Goal: Task Accomplishment & Management: Use online tool/utility

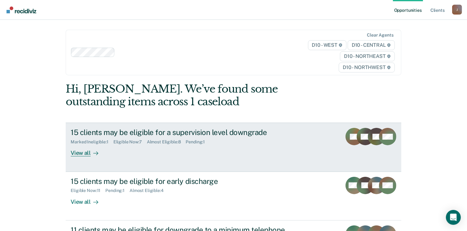
click at [73, 154] on div "View all" at bounding box center [88, 151] width 35 height 12
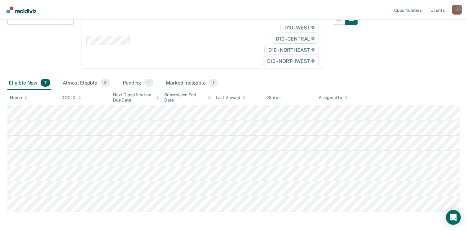
scroll to position [93, 0]
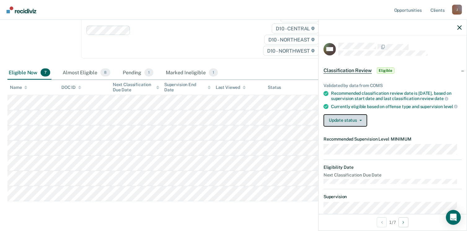
click at [345, 123] on button "Update status" at bounding box center [345, 120] width 44 height 12
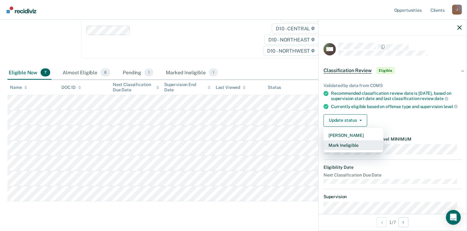
click at [347, 150] on button "Mark Ineligible" at bounding box center [353, 145] width 60 height 10
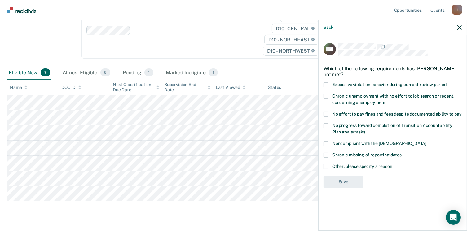
click at [323, 113] on div "RW Which of the following requirements has [PERSON_NAME] not met? Excessive vio…" at bounding box center [392, 132] width 148 height 194
click at [326, 114] on span at bounding box center [325, 114] width 5 height 5
click at [461, 112] on input "No effort to pay fines and fees despite documented ability to pay" at bounding box center [461, 112] width 0 height 0
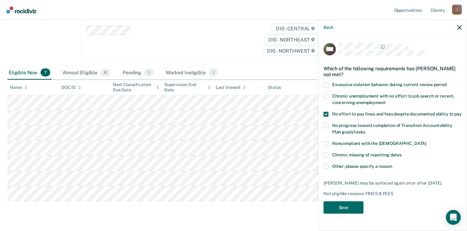
click at [326, 124] on span at bounding box center [325, 125] width 5 height 5
click at [365, 130] on input "No progress toward completion of Transition Accountability Plan goals/tasks" at bounding box center [365, 130] width 0 height 0
click at [326, 124] on span at bounding box center [325, 125] width 5 height 5
click at [365, 130] on input "No progress toward completion of Transition Accountability Plan goals/tasks" at bounding box center [365, 130] width 0 height 0
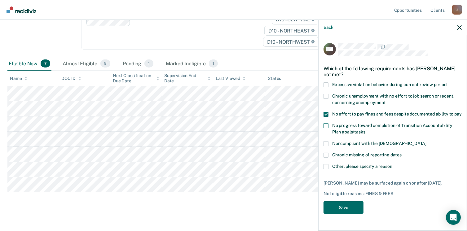
scroll to position [107, 0]
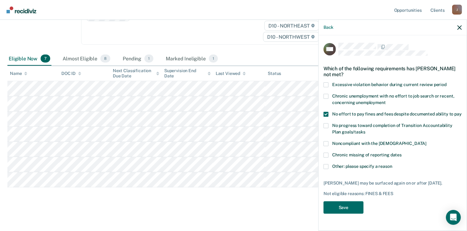
click at [327, 126] on span at bounding box center [325, 125] width 5 height 5
click at [365, 130] on input "No progress toward completion of Transition Accountability Plan goals/tasks" at bounding box center [365, 130] width 0 height 0
click at [336, 206] on button "Save" at bounding box center [343, 207] width 40 height 13
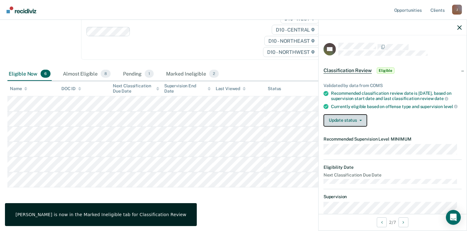
click at [358, 123] on button "Update status" at bounding box center [345, 120] width 44 height 12
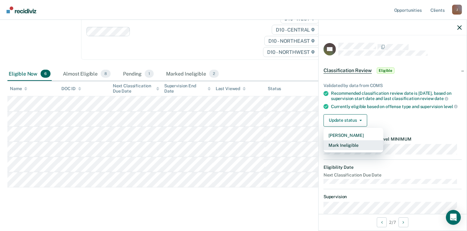
click at [349, 148] on button "Mark Ineligible" at bounding box center [353, 145] width 60 height 10
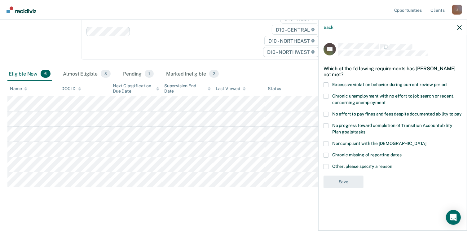
scroll to position [61, 0]
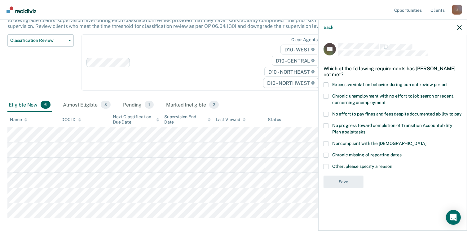
click at [326, 167] on span at bounding box center [325, 166] width 5 height 5
click at [392, 164] on input "Other: please specify a reason" at bounding box center [392, 164] width 0 height 0
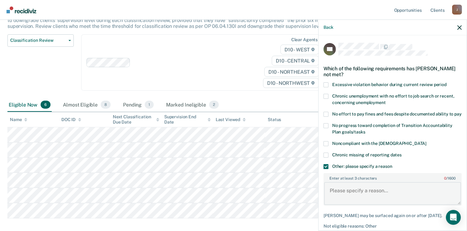
click at [341, 194] on textarea "Enter at least 3 characters 0 / 1600" at bounding box center [392, 193] width 137 height 23
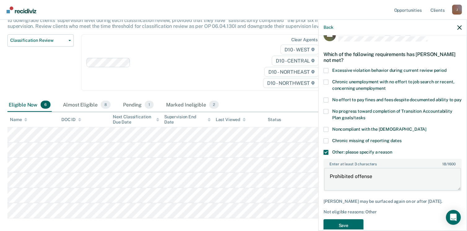
scroll to position [33, 0]
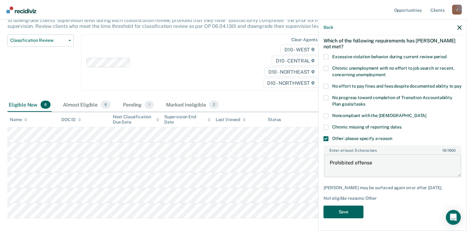
type textarea "Prohibited offense"
click at [353, 211] on button "Save" at bounding box center [343, 212] width 40 height 13
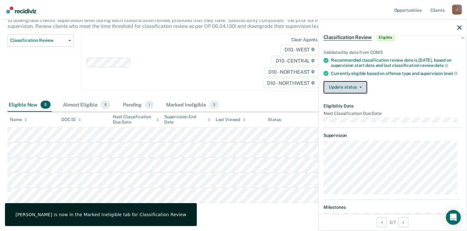
click at [344, 92] on button "Update status" at bounding box center [345, 87] width 44 height 12
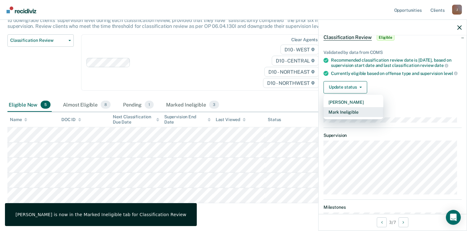
click at [349, 116] on button "Mark Ineligible" at bounding box center [353, 112] width 60 height 10
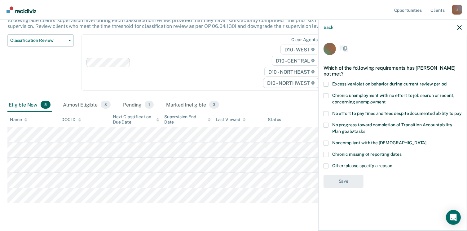
scroll to position [0, 0]
click at [324, 166] on span at bounding box center [325, 166] width 5 height 5
click at [392, 164] on input "Other: please specify a reason" at bounding box center [392, 164] width 0 height 0
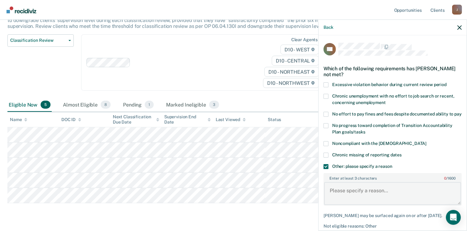
click at [337, 192] on textarea "Enter at least 3 characters 0 / 1600" at bounding box center [392, 193] width 137 height 23
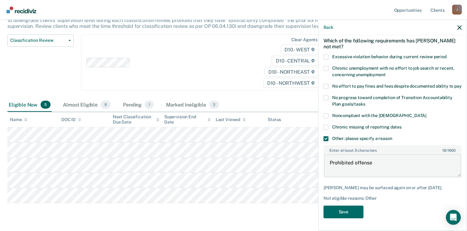
scroll to position [38, 0]
type textarea "Prohibited offense"
click at [349, 212] on button "Save" at bounding box center [343, 212] width 40 height 13
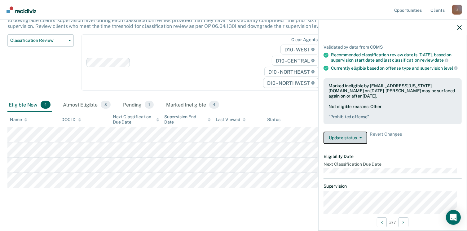
click at [343, 141] on button "Update status" at bounding box center [345, 138] width 44 height 12
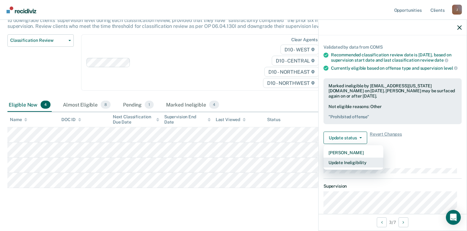
click at [342, 167] on button "Update Ineligibility" at bounding box center [353, 163] width 60 height 10
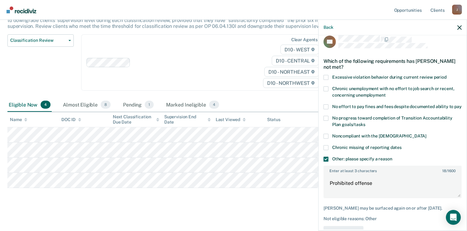
scroll to position [0, 0]
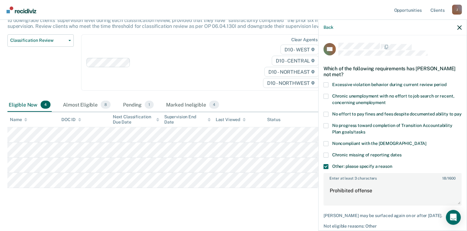
click at [326, 158] on span at bounding box center [325, 155] width 5 height 5
click at [401, 153] on input "Chronic missing of reporting dates" at bounding box center [401, 153] width 0 height 0
click at [328, 158] on span at bounding box center [325, 155] width 5 height 5
click at [401, 153] on input "Chronic missing of reporting dates" at bounding box center [401, 153] width 0 height 0
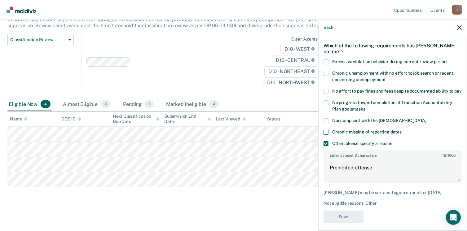
scroll to position [38, 0]
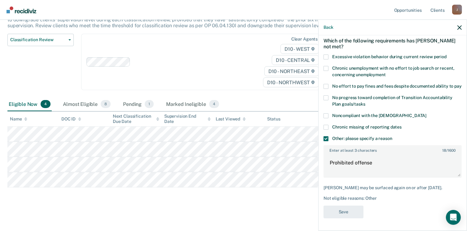
click at [462, 26] on div "Back" at bounding box center [392, 27] width 148 height 15
click at [459, 25] on icon "button" at bounding box center [459, 27] width 4 height 4
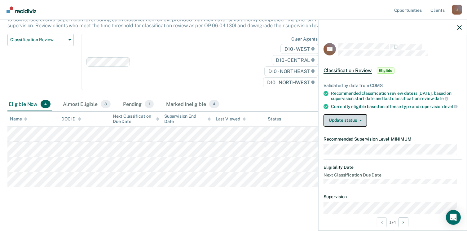
click at [363, 124] on button "Update status" at bounding box center [345, 120] width 44 height 12
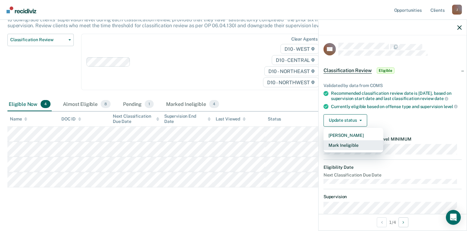
click at [347, 150] on button "Mark Ineligible" at bounding box center [353, 145] width 60 height 10
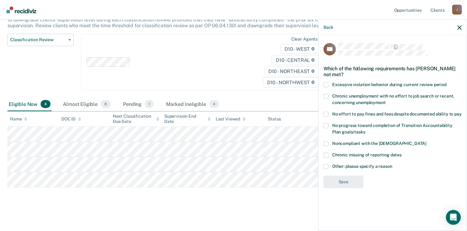
click at [325, 153] on span at bounding box center [325, 155] width 5 height 5
click at [401, 153] on input "Chronic missing of reporting dates" at bounding box center [401, 153] width 0 height 0
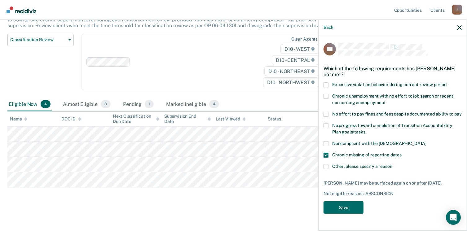
click at [325, 125] on span at bounding box center [325, 125] width 5 height 5
click at [365, 130] on input "No progress toward completion of Transition Accountability Plan goals/tasks" at bounding box center [365, 130] width 0 height 0
click at [328, 113] on label "No effort to pay fines and fees despite documented ability to pay" at bounding box center [392, 115] width 138 height 7
click at [461, 112] on input "No effort to pay fines and fees despite documented ability to pay" at bounding box center [461, 112] width 0 height 0
click at [338, 210] on button "Save" at bounding box center [343, 207] width 40 height 13
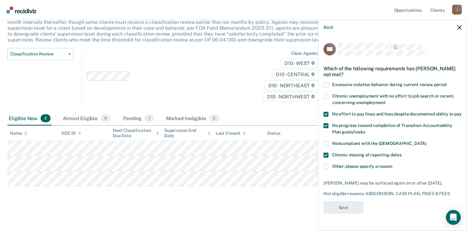
scroll to position [46, 0]
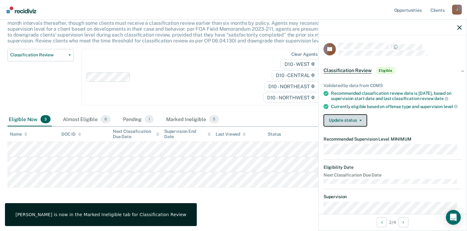
click at [339, 127] on button "Update status" at bounding box center [345, 120] width 44 height 12
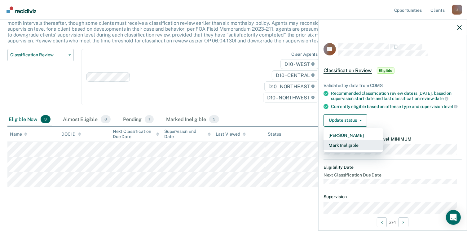
click at [346, 150] on button "Mark Ineligible" at bounding box center [353, 145] width 60 height 10
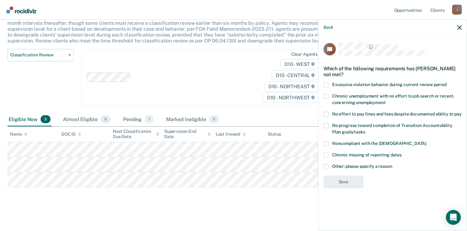
click at [326, 123] on span at bounding box center [325, 125] width 5 height 5
click at [365, 130] on input "No progress toward completion of Transition Accountability Plan goals/tasks" at bounding box center [365, 130] width 0 height 0
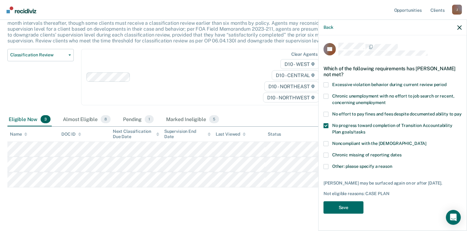
click at [325, 112] on span at bounding box center [325, 114] width 5 height 5
click at [461, 112] on input "No effort to pay fines and fees despite documented ability to pay" at bounding box center [461, 112] width 0 height 0
click at [354, 201] on button "Save" at bounding box center [343, 207] width 40 height 13
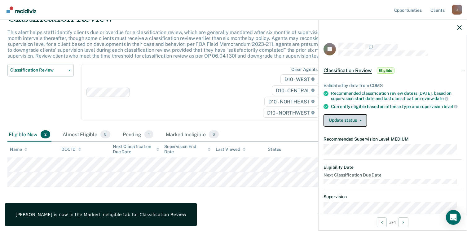
click at [355, 122] on button "Update status" at bounding box center [345, 120] width 44 height 12
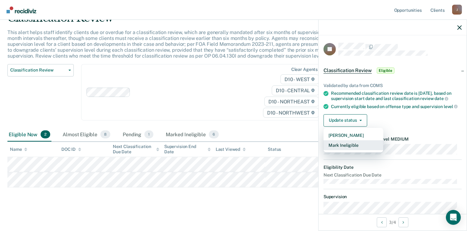
click at [352, 150] on button "Mark Ineligible" at bounding box center [353, 145] width 60 height 10
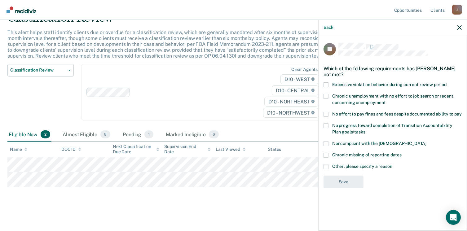
click at [325, 153] on span at bounding box center [325, 155] width 5 height 5
click at [401, 153] on input "Chronic missing of reporting dates" at bounding box center [401, 153] width 0 height 0
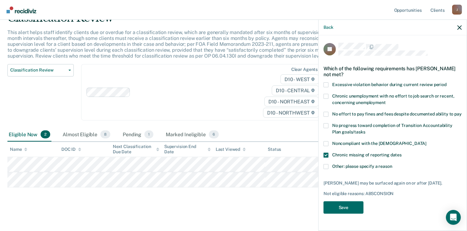
click at [327, 123] on span at bounding box center [325, 125] width 5 height 5
click at [365, 130] on input "No progress toward completion of Transition Accountability Plan goals/tasks" at bounding box center [365, 130] width 0 height 0
click at [325, 112] on span at bounding box center [325, 114] width 5 height 5
click at [461, 112] on input "No effort to pay fines and fees despite documented ability to pay" at bounding box center [461, 112] width 0 height 0
click at [327, 94] on span at bounding box center [325, 96] width 5 height 5
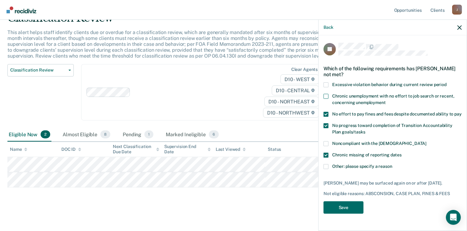
click at [386, 100] on input "Chronic unemployment with no effort to job search or recent, concerning unemplo…" at bounding box center [386, 100] width 0 height 0
click at [351, 206] on button "Save" at bounding box center [343, 212] width 40 height 13
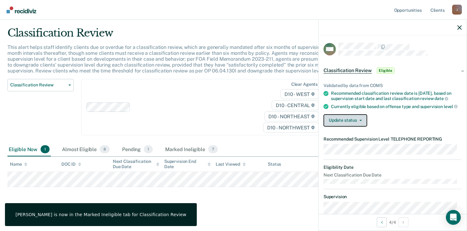
click at [347, 127] on button "Update status" at bounding box center [345, 120] width 44 height 12
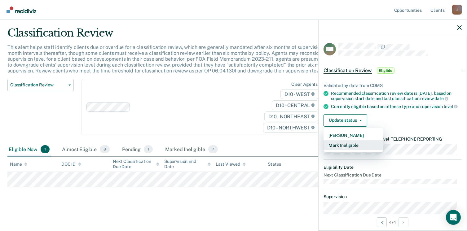
click at [347, 150] on button "Mark Ineligible" at bounding box center [353, 145] width 60 height 10
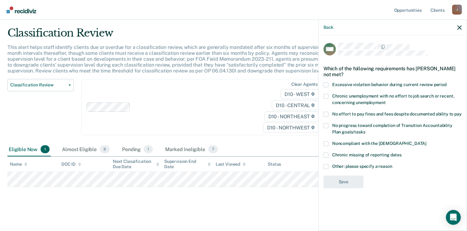
click at [327, 112] on span at bounding box center [325, 114] width 5 height 5
click at [461, 112] on input "No effort to pay fines and fees despite documented ability to pay" at bounding box center [461, 112] width 0 height 0
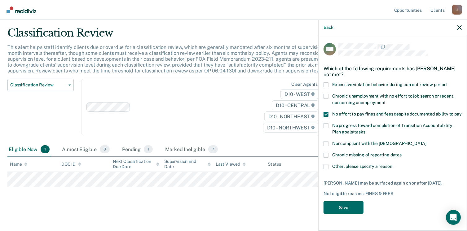
click at [327, 112] on span at bounding box center [325, 114] width 5 height 5
click at [461, 112] on input "No effort to pay fines and fees despite documented ability to pay" at bounding box center [461, 112] width 0 height 0
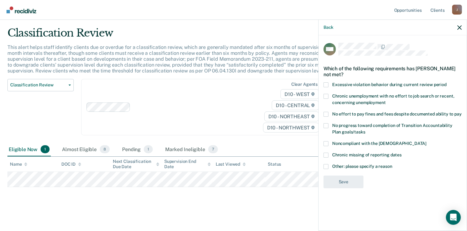
click at [328, 165] on label "Other: please specify a reason" at bounding box center [392, 167] width 138 height 7
click at [392, 164] on input "Other: please specify a reason" at bounding box center [392, 164] width 0 height 0
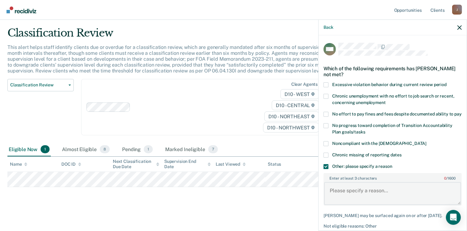
click at [345, 199] on textarea "Enter at least 3 characters 0 / 1600" at bounding box center [392, 193] width 137 height 23
click at [344, 198] on textarea "Large restitution balance" at bounding box center [392, 193] width 137 height 23
click at [343, 197] on textarea "Large restitution balance" at bounding box center [392, 193] width 137 height 23
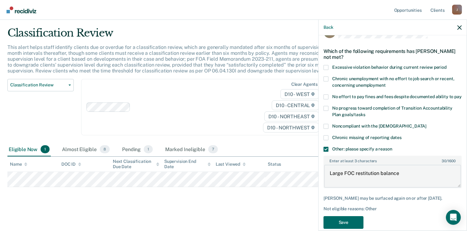
scroll to position [33, 0]
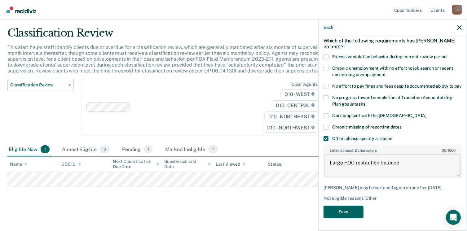
type textarea "Large FOC restitution balance"
click at [354, 213] on button "Save" at bounding box center [343, 212] width 40 height 13
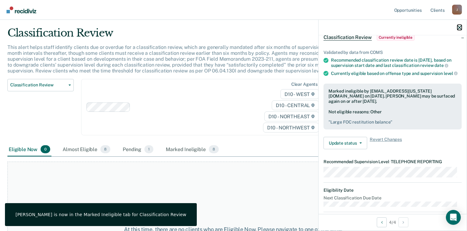
click at [459, 27] on icon "button" at bounding box center [459, 27] width 4 height 4
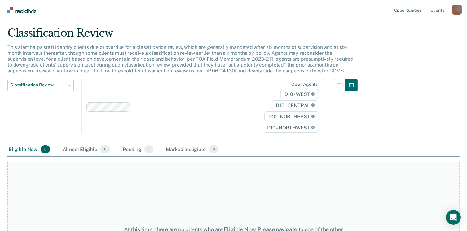
click at [20, 11] on img "Go to Recidiviz Home" at bounding box center [22, 10] width 30 height 7
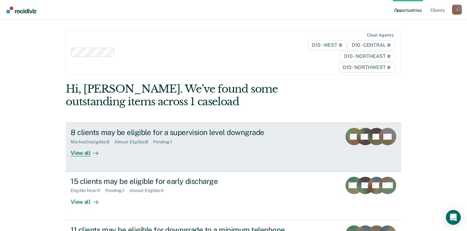
click at [73, 152] on div "View all" at bounding box center [88, 151] width 35 height 12
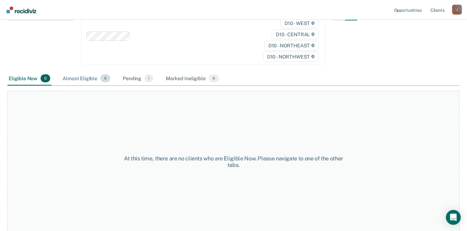
scroll to position [87, 0]
click at [84, 78] on div "Almost Eligible 8" at bounding box center [86, 79] width 50 height 14
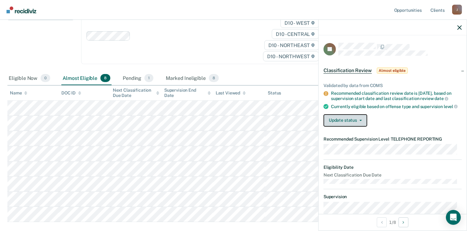
click at [350, 125] on button "Update status" at bounding box center [345, 120] width 44 height 12
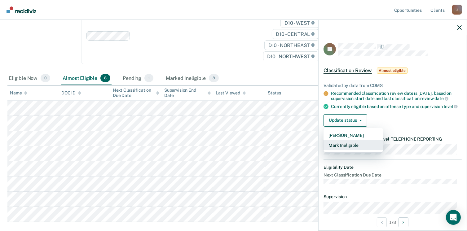
click at [350, 150] on button "Mark Ineligible" at bounding box center [353, 145] width 60 height 10
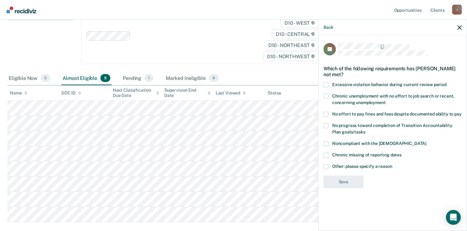
click at [327, 164] on span at bounding box center [325, 166] width 5 height 5
click at [392, 164] on input "Other: please specify a reason" at bounding box center [392, 164] width 0 height 0
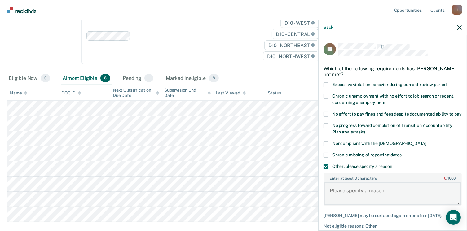
click at [333, 194] on textarea "Enter at least 3 characters 0 / 1600" at bounding box center [392, 193] width 137 height 23
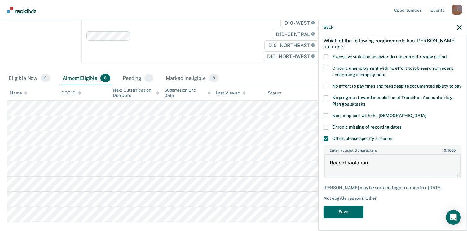
scroll to position [33, 0]
type textarea "Recent Violation"
click at [351, 210] on button "Save" at bounding box center [343, 212] width 40 height 13
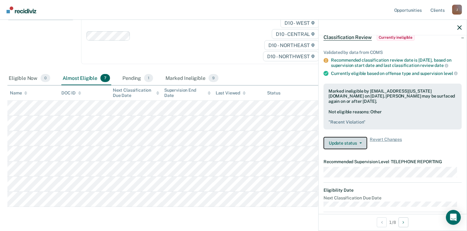
click at [344, 148] on button "Update status" at bounding box center [345, 143] width 44 height 12
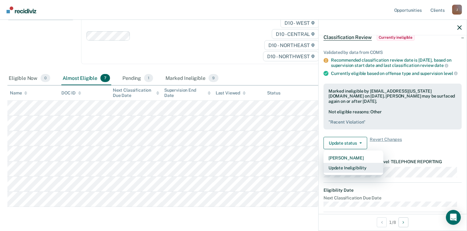
click at [345, 172] on button "Update Ineligibility" at bounding box center [353, 168] width 60 height 10
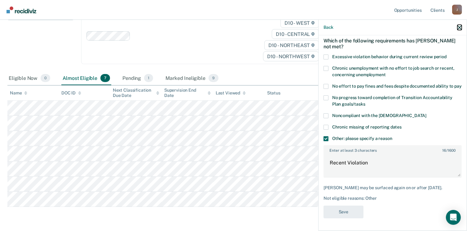
click at [458, 26] on icon "button" at bounding box center [459, 27] width 4 height 4
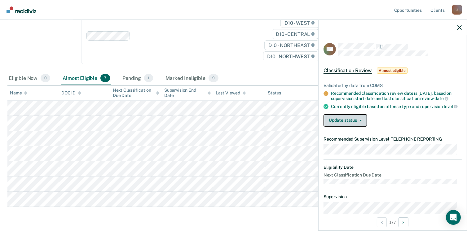
click at [342, 126] on button "Update status" at bounding box center [345, 120] width 44 height 12
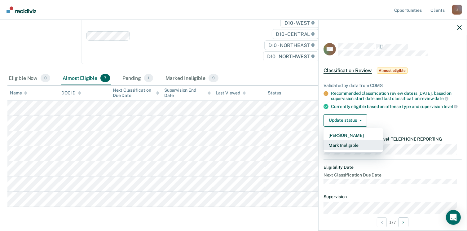
click at [351, 150] on button "Mark Ineligible" at bounding box center [353, 145] width 60 height 10
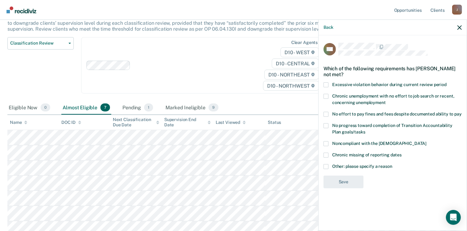
scroll to position [25, 0]
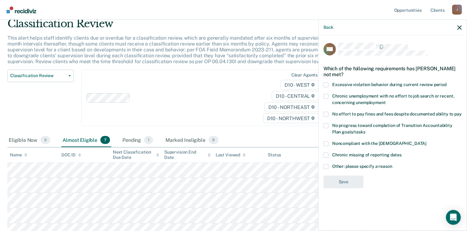
click at [325, 167] on span at bounding box center [325, 166] width 5 height 5
click at [392, 164] on input "Other: please specify a reason" at bounding box center [392, 164] width 0 height 0
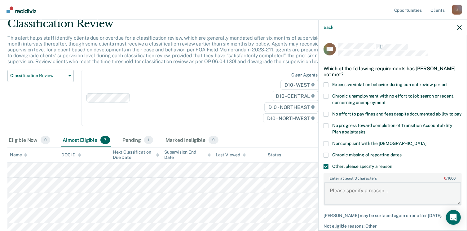
click at [336, 197] on textarea "Enter at least 3 characters 0 / 1600" at bounding box center [392, 193] width 137 height 23
type textarea "J"
click at [373, 197] on textarea "At lowest level of supervision based upon Judge" at bounding box center [392, 193] width 137 height 23
click at [374, 197] on textarea "At lowest level of supervision based upon Judge" at bounding box center [392, 193] width 137 height 23
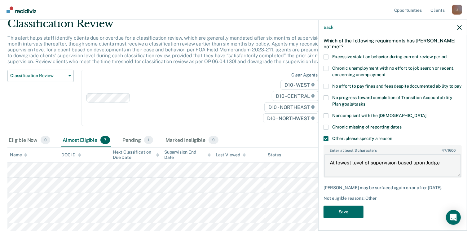
scroll to position [33, 0]
type textarea "At lowest level of supervision based upon Judge"
click at [347, 212] on button "Save" at bounding box center [343, 212] width 40 height 13
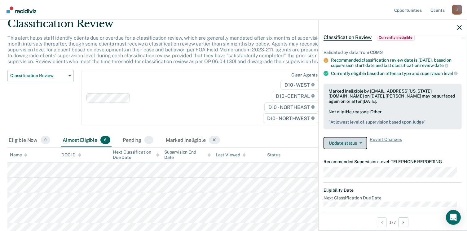
click at [337, 146] on button "Update status" at bounding box center [345, 143] width 44 height 12
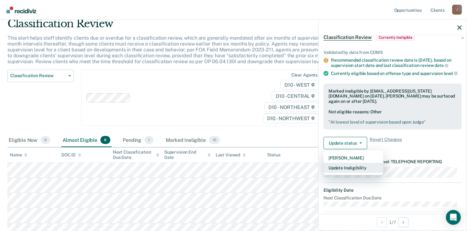
click at [342, 173] on button "Update Ineligibility" at bounding box center [353, 168] width 60 height 10
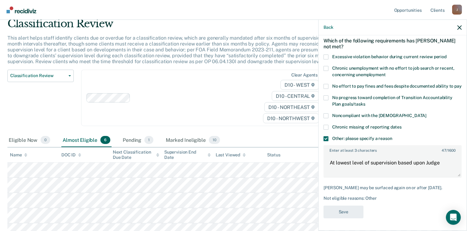
scroll to position [0, 0]
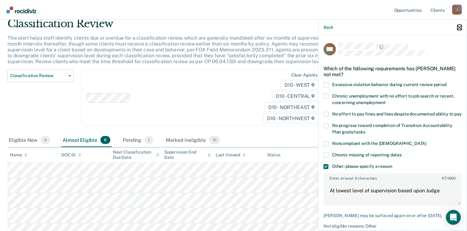
click at [457, 28] on icon "button" at bounding box center [459, 27] width 4 height 4
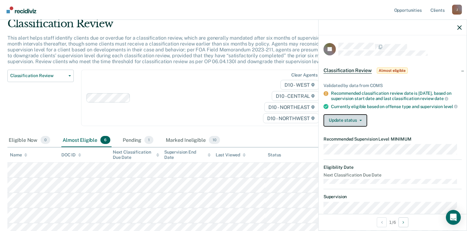
click at [340, 127] on button "Update status" at bounding box center [345, 120] width 44 height 12
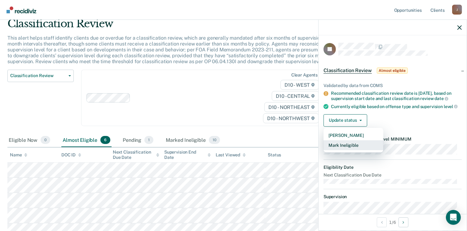
click at [338, 150] on button "Mark Ineligible" at bounding box center [353, 145] width 60 height 10
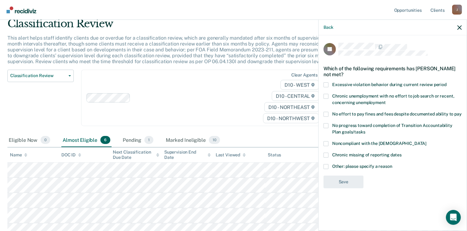
click at [328, 165] on span at bounding box center [325, 166] width 5 height 5
click at [392, 164] on input "Other: please specify a reason" at bounding box center [392, 164] width 0 height 0
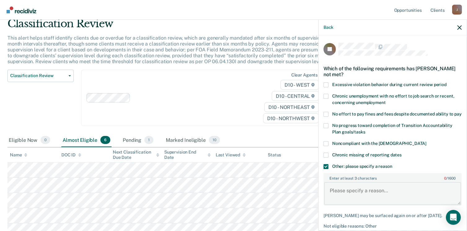
click at [345, 197] on textarea "Enter at least 3 characters 0 / 1600" at bounding box center [392, 193] width 137 height 23
type textarea "O"
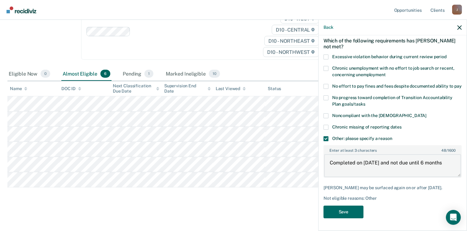
scroll to position [33, 0]
type textarea "Completed on [DATE] and not due until 6 months"
click at [346, 212] on button "Save" at bounding box center [343, 212] width 40 height 13
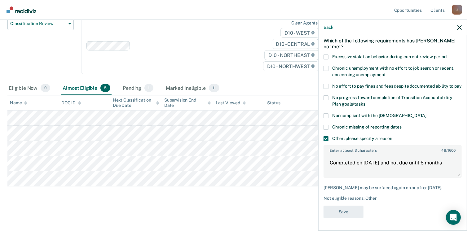
scroll to position [77, 0]
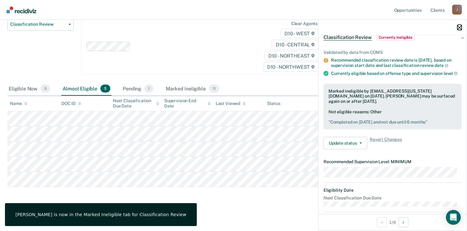
click at [457, 26] on icon "button" at bounding box center [459, 27] width 4 height 4
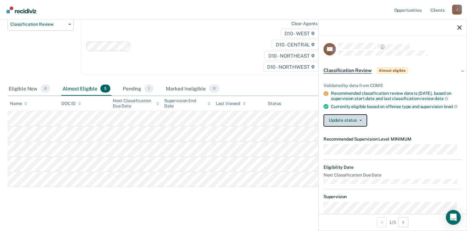
click at [350, 124] on button "Update status" at bounding box center [345, 120] width 44 height 12
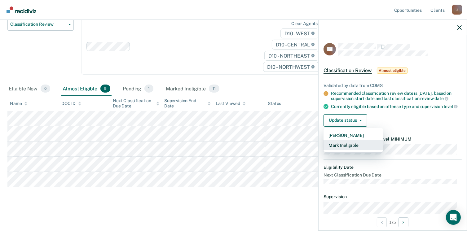
click at [349, 148] on button "Mark Ineligible" at bounding box center [353, 145] width 60 height 10
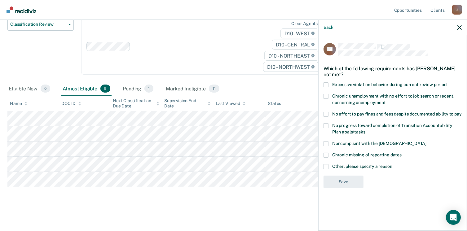
click at [325, 141] on span at bounding box center [325, 143] width 5 height 5
click at [426, 141] on input "Noncompliant with the [DEMOGRAPHIC_DATA]" at bounding box center [426, 141] width 0 height 0
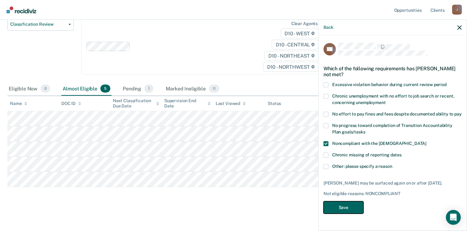
click at [333, 208] on button "Save" at bounding box center [343, 207] width 40 height 13
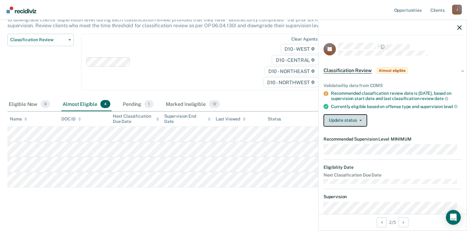
click at [345, 127] on button "Update status" at bounding box center [345, 120] width 44 height 12
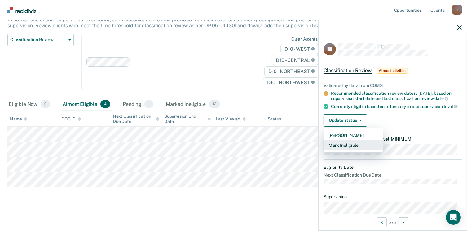
click at [345, 147] on button "Mark Ineligible" at bounding box center [353, 145] width 60 height 10
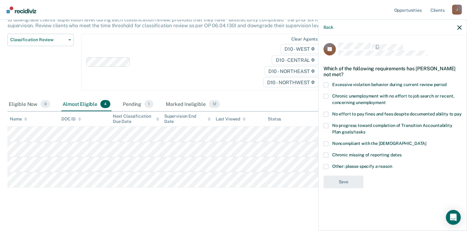
click at [328, 153] on label "Chronic missing of reporting dates" at bounding box center [392, 156] width 138 height 7
click at [401, 153] on input "Chronic missing of reporting dates" at bounding box center [401, 153] width 0 height 0
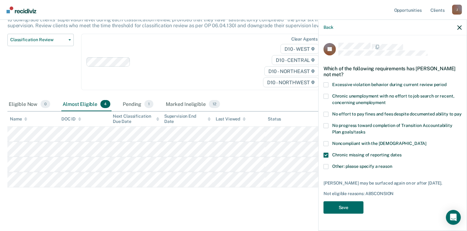
click at [325, 142] on span at bounding box center [325, 143] width 5 height 5
click at [426, 141] on input "Noncompliant with the [DEMOGRAPHIC_DATA]" at bounding box center [426, 141] width 0 height 0
click at [327, 113] on span at bounding box center [325, 114] width 5 height 5
click at [461, 112] on input "No effort to pay fines and fees despite documented ability to pay" at bounding box center [461, 112] width 0 height 0
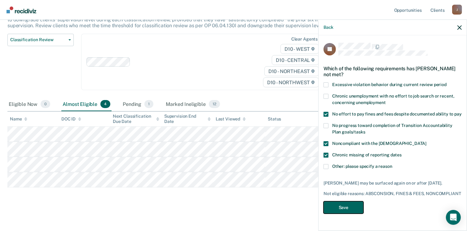
click at [348, 205] on button "Save" at bounding box center [343, 207] width 40 height 13
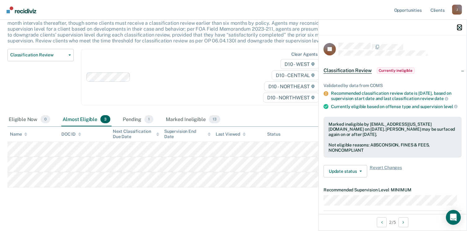
click at [459, 28] on icon "button" at bounding box center [459, 27] width 4 height 4
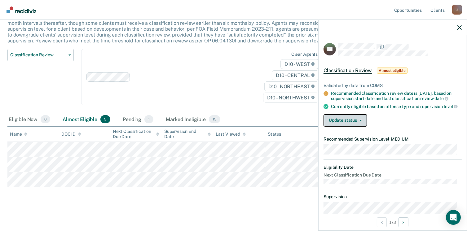
click at [347, 125] on button "Update status" at bounding box center [345, 120] width 44 height 12
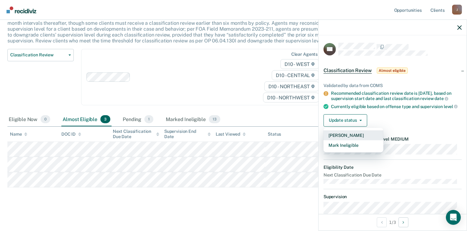
click at [342, 139] on button "[PERSON_NAME]" at bounding box center [353, 135] width 60 height 10
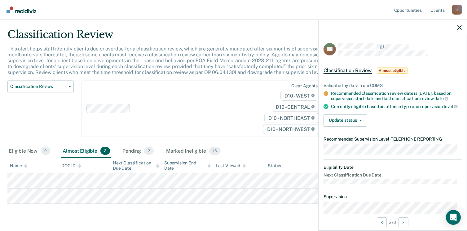
scroll to position [0, 0]
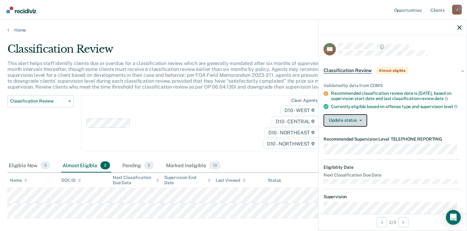
click at [340, 127] on button "Update status" at bounding box center [345, 120] width 44 height 12
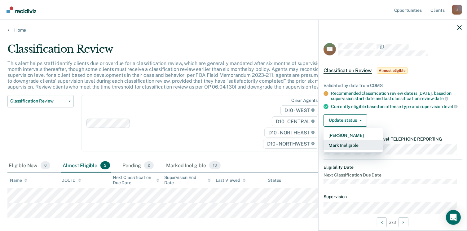
click at [341, 148] on button "Mark Ineligible" at bounding box center [353, 145] width 60 height 10
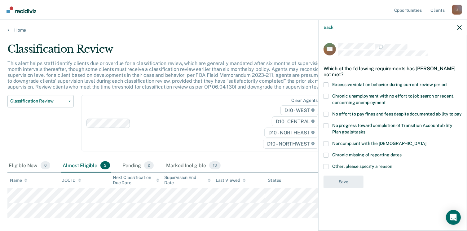
click at [326, 166] on span at bounding box center [325, 166] width 5 height 5
click at [392, 164] on input "Other: please specify a reason" at bounding box center [392, 164] width 0 height 0
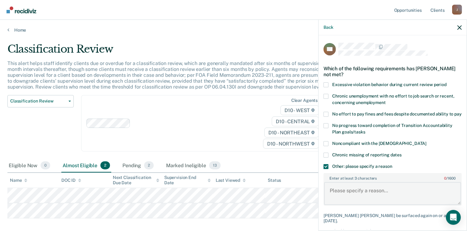
click at [334, 200] on textarea "Enter at least 3 characters 0 / 1600" at bounding box center [392, 193] width 137 height 23
paste textarea "At lowest level of supervision based upon Judge"
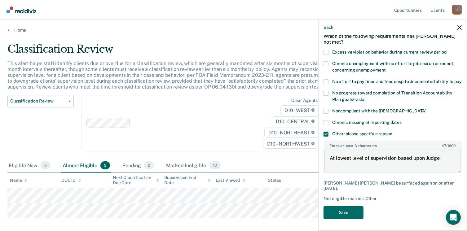
scroll to position [33, 0]
type textarea "At lowest level of supervision based upon Judge"
click at [346, 211] on button "Save" at bounding box center [343, 212] width 40 height 13
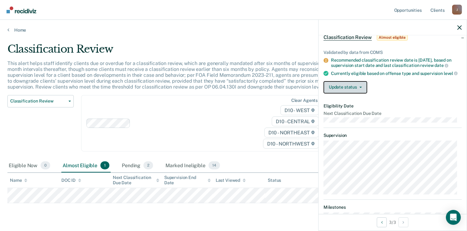
click at [344, 92] on button "Update status" at bounding box center [345, 87] width 44 height 12
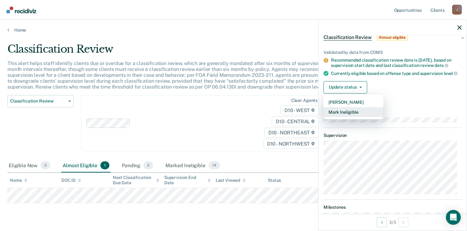
click at [346, 114] on button "Mark Ineligible" at bounding box center [353, 112] width 60 height 10
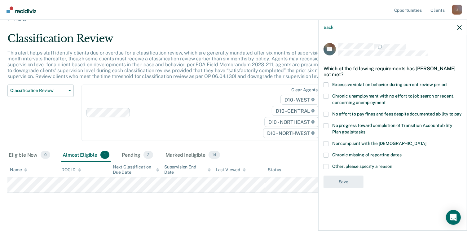
scroll to position [16, 0]
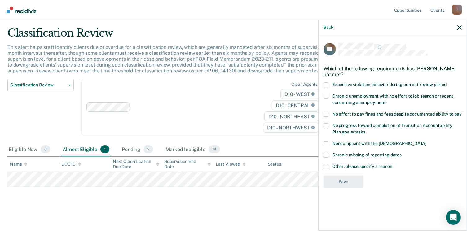
click at [326, 166] on span at bounding box center [325, 166] width 5 height 5
click at [392, 164] on input "Other: please specify a reason" at bounding box center [392, 164] width 0 height 0
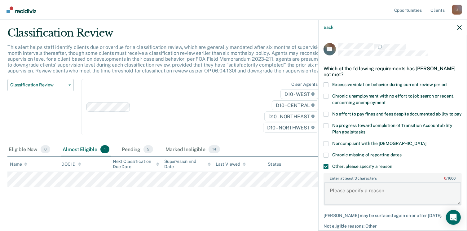
click at [339, 190] on textarea "Enter at least 3 characters 0 / 1600" at bounding box center [392, 193] width 137 height 23
paste textarea "At lowest level of supervision based upon Judge"
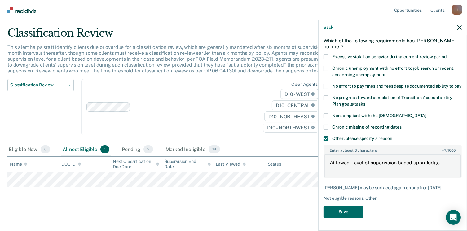
scroll to position [33, 0]
type textarea "At lowest level of supervision based upon Judge"
click at [346, 211] on button "Save" at bounding box center [343, 212] width 40 height 13
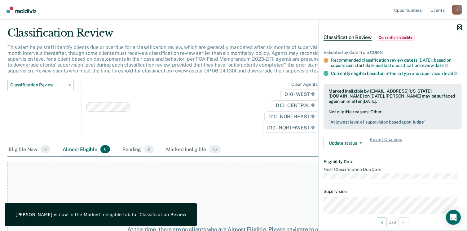
drag, startPoint x: 460, startPoint y: 25, endPoint x: 452, endPoint y: 26, distance: 8.5
click at [460, 25] on button "button" at bounding box center [459, 27] width 4 height 5
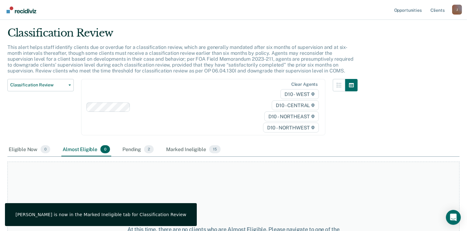
click at [30, 9] on img "Go to Recidiviz Home" at bounding box center [22, 10] width 30 height 7
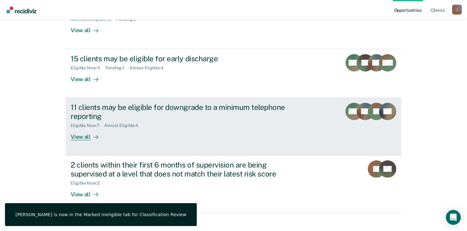
scroll to position [124, 0]
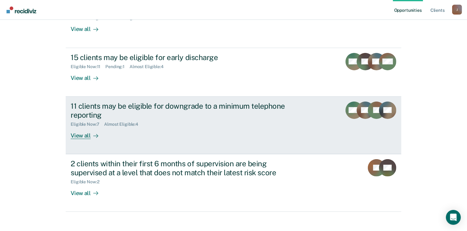
click at [82, 136] on div "View all" at bounding box center [88, 133] width 35 height 12
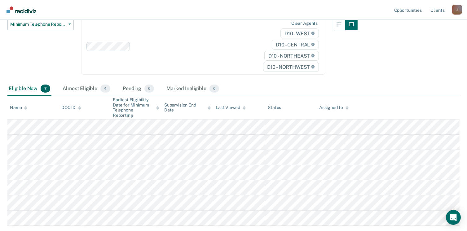
scroll to position [93, 0]
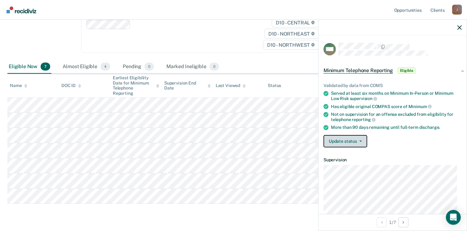
click at [338, 138] on button "Update status" at bounding box center [345, 141] width 44 height 12
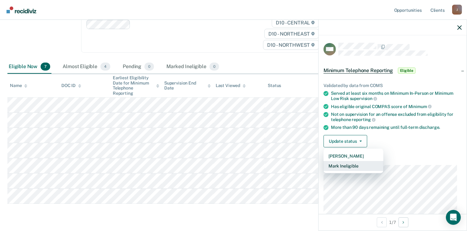
click at [339, 165] on button "Mark Ineligible" at bounding box center [353, 166] width 60 height 10
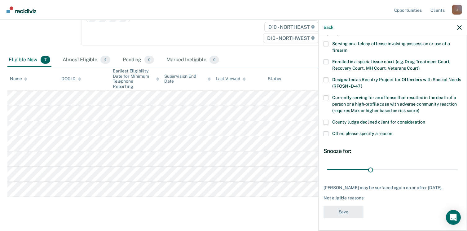
scroll to position [103, 0]
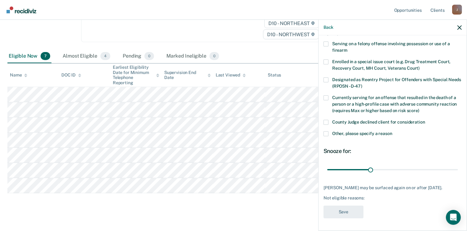
click at [325, 120] on span at bounding box center [325, 122] width 5 height 5
click at [425, 120] on input "County Judge declined client for consideration" at bounding box center [425, 120] width 0 height 0
click at [344, 211] on button "Save" at bounding box center [343, 212] width 40 height 13
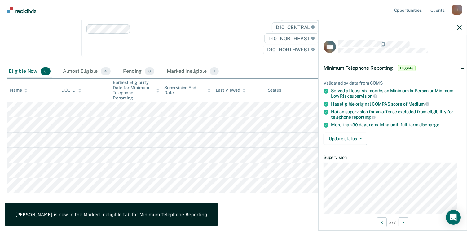
scroll to position [0, 0]
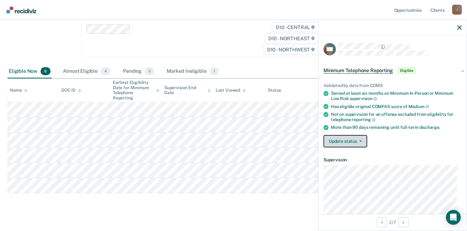
click at [351, 141] on button "Update status" at bounding box center [345, 141] width 44 height 12
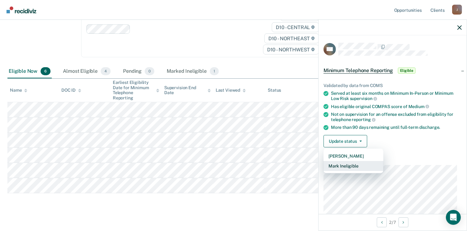
click at [342, 166] on button "Mark Ineligible" at bounding box center [353, 166] width 60 height 10
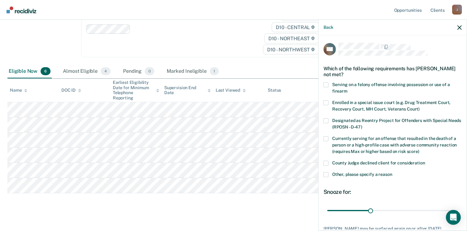
click at [328, 137] on span at bounding box center [325, 138] width 5 height 5
click at [419, 149] on input "Currently serving for an offense that resulted in the death of a person or a hi…" at bounding box center [419, 149] width 0 height 0
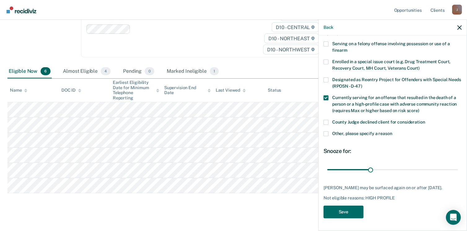
scroll to position [45, 0]
click at [338, 217] on button "Save" at bounding box center [343, 212] width 40 height 13
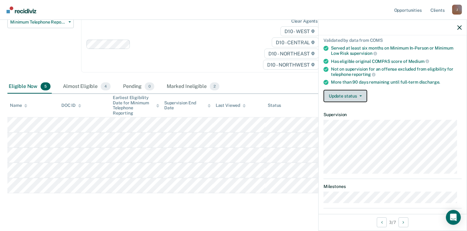
click at [355, 92] on button "Update status" at bounding box center [345, 96] width 44 height 12
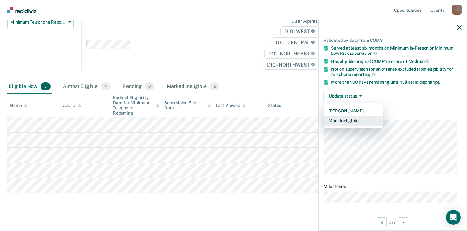
click at [347, 117] on button "Mark Ineligible" at bounding box center [353, 121] width 60 height 10
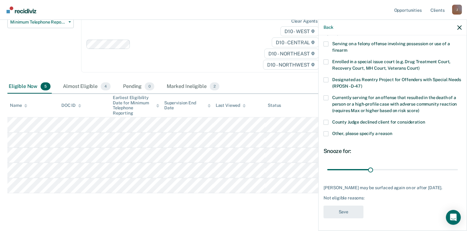
click at [326, 120] on span at bounding box center [325, 122] width 5 height 5
click at [425, 120] on input "County Judge declined client for consideration" at bounding box center [425, 120] width 0 height 0
click at [340, 215] on button "Save" at bounding box center [343, 212] width 40 height 13
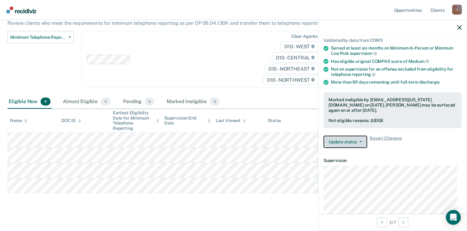
click at [343, 141] on button "Update status" at bounding box center [345, 142] width 44 height 12
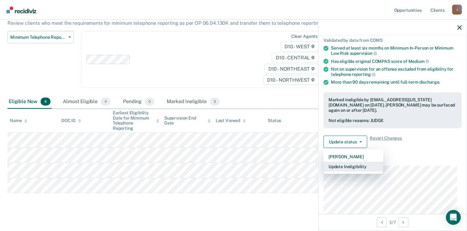
click at [344, 164] on button "Update Ineligibility" at bounding box center [353, 167] width 60 height 10
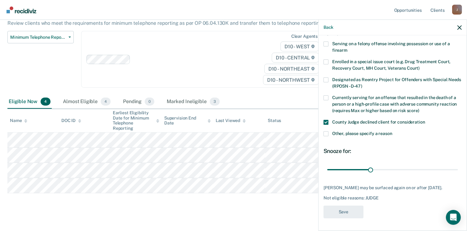
scroll to position [27, 0]
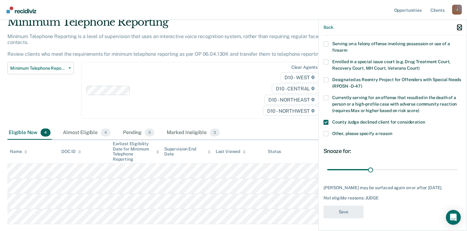
click at [461, 28] on icon "button" at bounding box center [459, 27] width 4 height 4
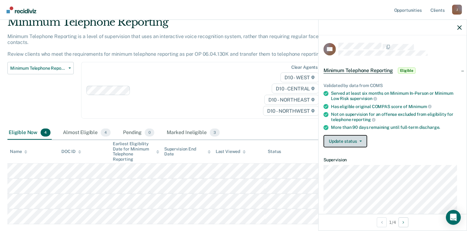
click at [331, 142] on button "Update status" at bounding box center [345, 141] width 44 height 12
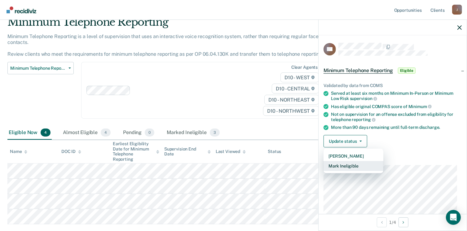
click at [333, 166] on button "Mark Ineligible" at bounding box center [353, 166] width 60 height 10
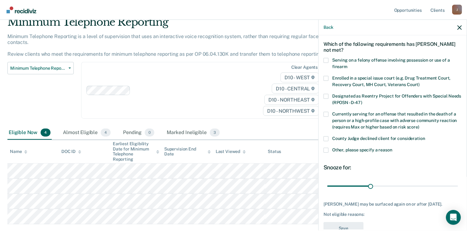
scroll to position [45, 0]
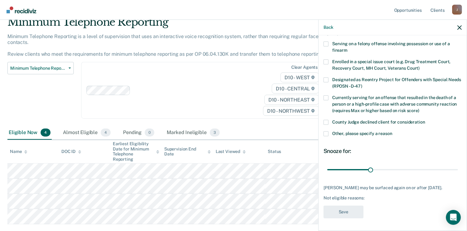
click at [323, 116] on div "AP Which of the following requirements has [PERSON_NAME] not met? Serving on a …" at bounding box center [392, 132] width 148 height 194
click at [327, 120] on span at bounding box center [325, 122] width 5 height 5
click at [425, 120] on input "County Judge declined client for consideration" at bounding box center [425, 120] width 0 height 0
click at [342, 205] on div "AP Which of the following requirements has [PERSON_NAME] not met? Serving on a …" at bounding box center [392, 112] width 138 height 220
click at [341, 210] on button "Save" at bounding box center [343, 212] width 40 height 13
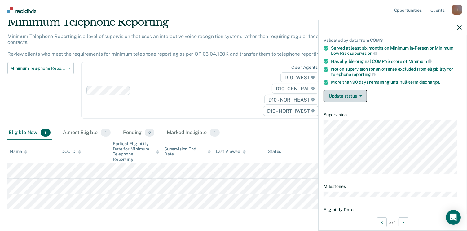
click at [341, 96] on button "Update status" at bounding box center [345, 96] width 44 height 12
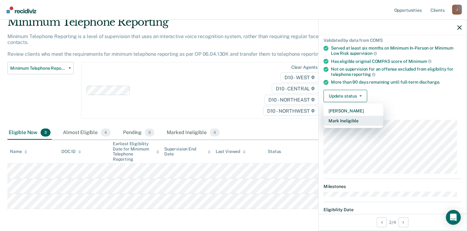
click at [336, 119] on button "Mark Ineligible" at bounding box center [353, 121] width 60 height 10
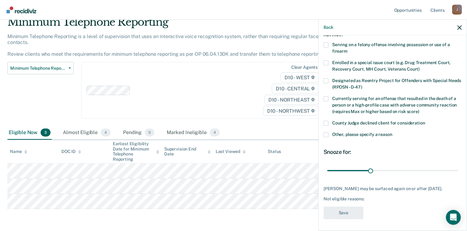
click at [325, 134] on span at bounding box center [325, 134] width 5 height 5
click at [392, 132] on input "Other, please specify a reason" at bounding box center [392, 132] width 0 height 0
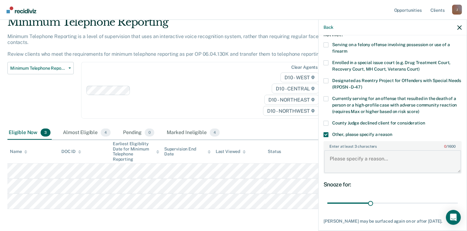
click at [339, 161] on textarea "Enter at least 3 characters 0 / 1600" at bounding box center [392, 161] width 137 height 23
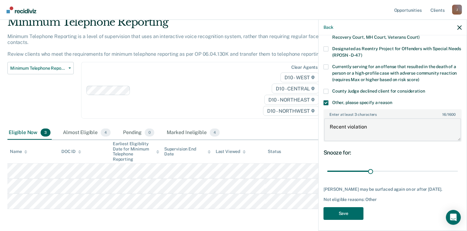
scroll to position [72, 0]
type textarea "Recent violation"
click at [343, 208] on button "Save" at bounding box center [343, 213] width 40 height 13
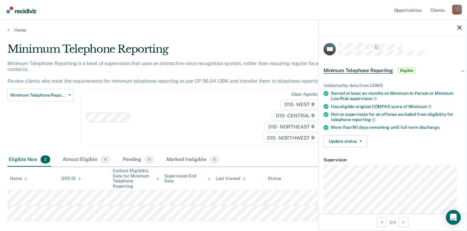
scroll to position [68, 0]
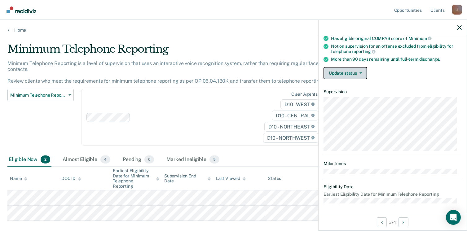
click at [351, 75] on button "Update status" at bounding box center [345, 73] width 44 height 12
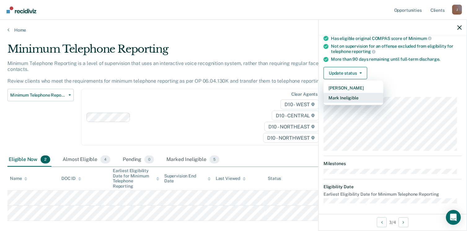
click at [346, 97] on button "Mark Ineligible" at bounding box center [353, 98] width 60 height 10
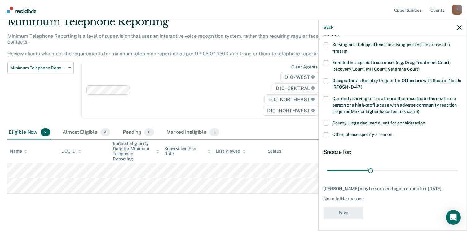
scroll to position [28, 0]
click at [325, 122] on span at bounding box center [325, 123] width 5 height 5
click at [425, 121] on input "County Judge declined client for consideration" at bounding box center [425, 121] width 0 height 0
click at [339, 214] on button "Save" at bounding box center [343, 213] width 40 height 13
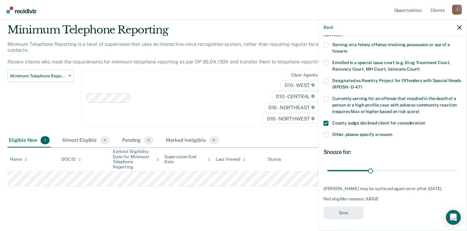
scroll to position [12, 0]
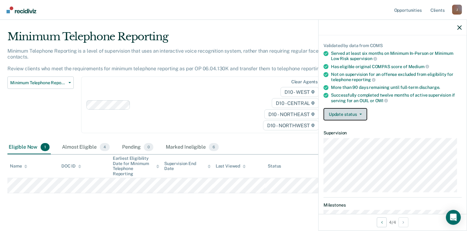
click at [351, 114] on button "Update status" at bounding box center [345, 114] width 44 height 12
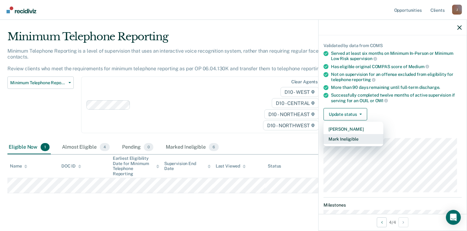
click at [344, 137] on button "Mark Ineligible" at bounding box center [353, 139] width 60 height 10
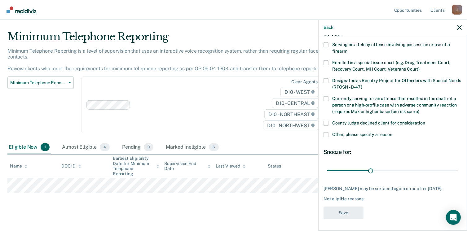
click at [327, 134] on span at bounding box center [325, 134] width 5 height 5
click at [392, 132] on input "Other, please specify a reason" at bounding box center [392, 132] width 0 height 0
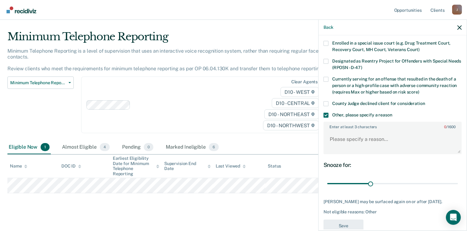
scroll to position [77, 0]
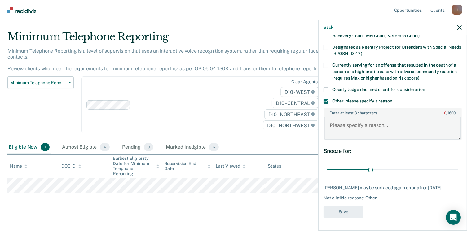
click at [329, 117] on textarea "Enter at least 3 characters 0 / 1600" at bounding box center [392, 128] width 137 height 23
type textarea "Recent violation"
click at [346, 212] on button "Save" at bounding box center [343, 212] width 40 height 13
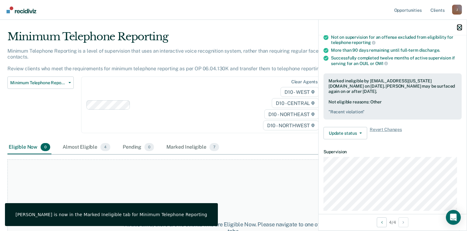
drag, startPoint x: 460, startPoint y: 25, endPoint x: 425, endPoint y: 25, distance: 34.4
click at [458, 25] on button "button" at bounding box center [459, 27] width 4 height 5
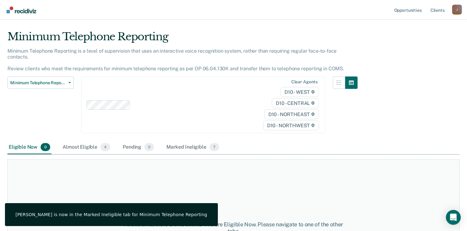
click at [26, 11] on img "Go to Recidiviz Home" at bounding box center [22, 10] width 30 height 7
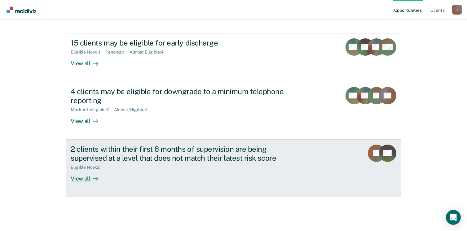
scroll to position [142, 0]
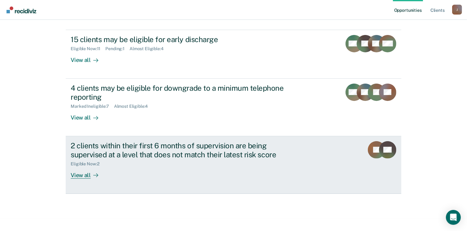
click at [81, 173] on div "View all" at bounding box center [88, 173] width 35 height 12
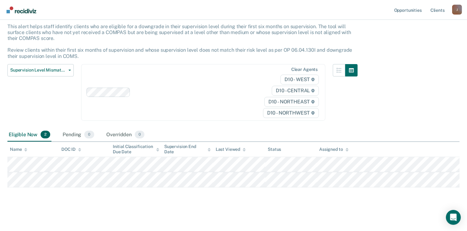
scroll to position [37, 0]
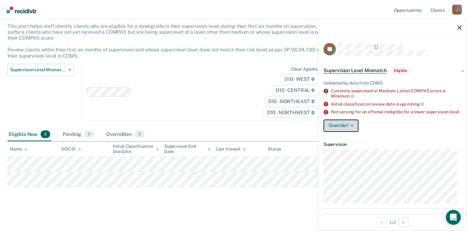
click at [343, 129] on button "Override?" at bounding box center [340, 126] width 35 height 12
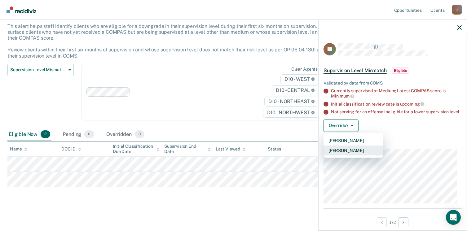
click at [349, 155] on button "[PERSON_NAME]" at bounding box center [353, 151] width 60 height 10
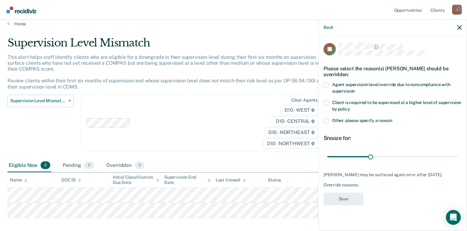
scroll to position [6, 0]
click at [326, 122] on span at bounding box center [325, 120] width 5 height 5
click at [392, 118] on input "Other: please specify a reason" at bounding box center [392, 118] width 0 height 0
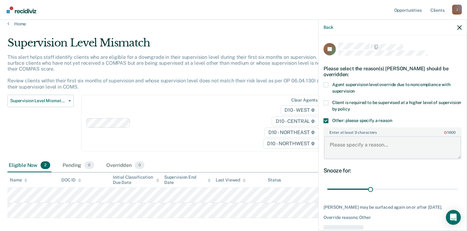
click at [335, 147] on textarea "Enter at least 3 characters 0 / 1600" at bounding box center [392, 147] width 137 height 23
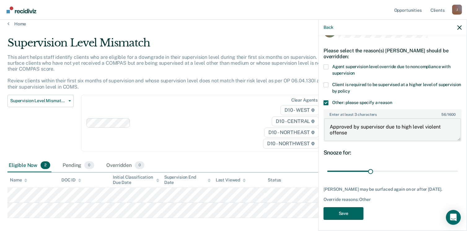
type textarea "Approved by supervisor due to high level violent offense"
click at [354, 212] on button "Save" at bounding box center [343, 213] width 40 height 13
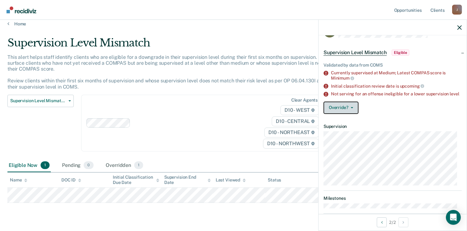
click at [337, 108] on button "Override?" at bounding box center [340, 108] width 35 height 12
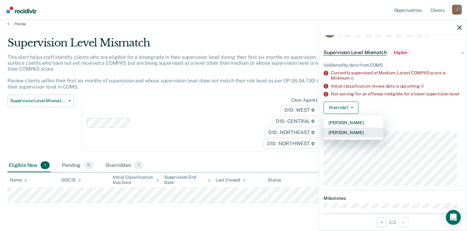
click at [342, 137] on button "[PERSON_NAME]" at bounding box center [353, 133] width 60 height 10
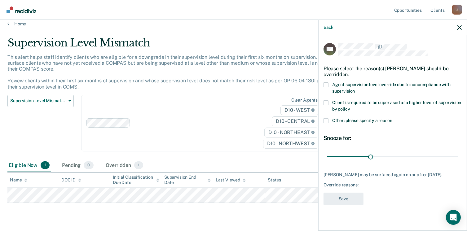
click at [324, 123] on label "Other: please specify a reason" at bounding box center [392, 121] width 138 height 7
click at [392, 118] on input "Other: please specify a reason" at bounding box center [392, 118] width 0 height 0
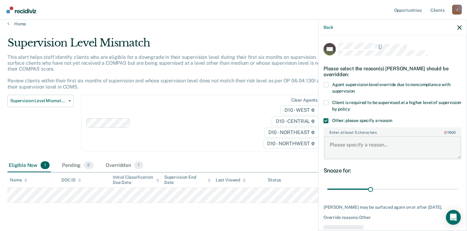
click at [330, 141] on textarea "Enter at least 3 characters 0 / 1600" at bounding box center [392, 147] width 137 height 23
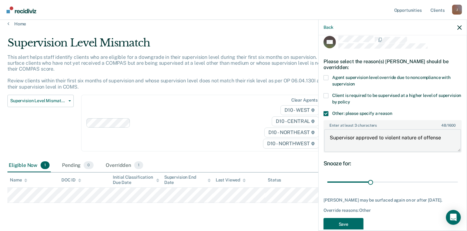
scroll to position [18, 0]
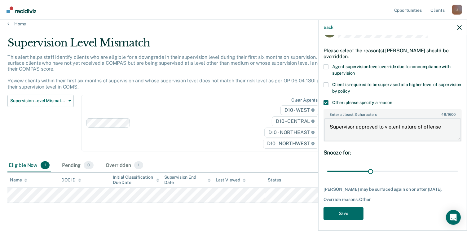
click at [377, 126] on textarea "Supervisor approved to violent nature of offense" at bounding box center [392, 129] width 137 height 23
type textarea "Supervisor approved due to violent nature of offense"
click at [337, 213] on button "Save" at bounding box center [343, 213] width 40 height 13
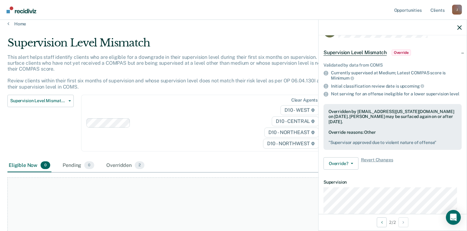
click at [462, 27] on div at bounding box center [392, 27] width 148 height 15
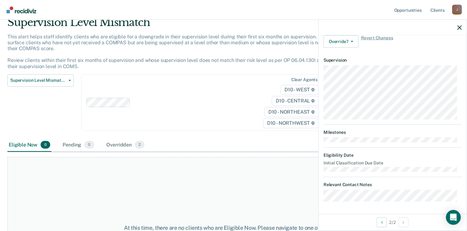
scroll to position [37, 0]
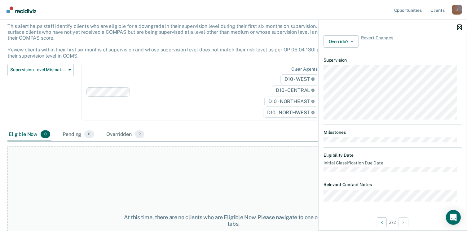
click at [460, 27] on icon "button" at bounding box center [459, 27] width 4 height 4
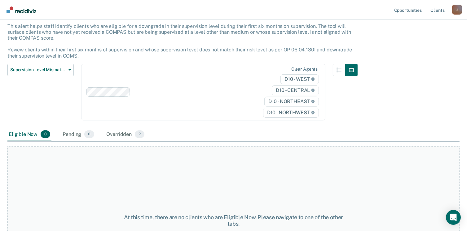
click at [16, 13] on img "Go to Recidiviz Home" at bounding box center [22, 10] width 30 height 7
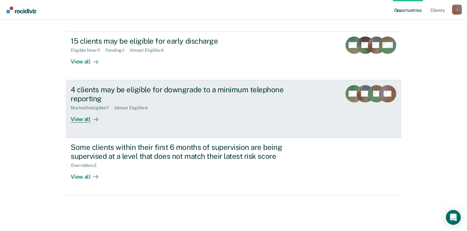
scroll to position [142, 0]
